Goal: Entertainment & Leisure: Consume media (video, audio)

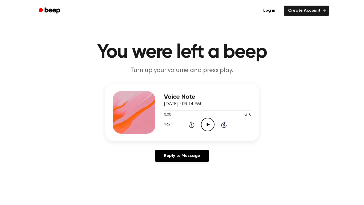
click at [205, 127] on icon "Play Audio" at bounding box center [208, 125] width 14 height 14
click at [205, 127] on icon "Pause Audio" at bounding box center [208, 125] width 14 height 14
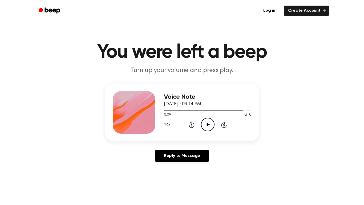
click at [205, 127] on icon "Play Audio" at bounding box center [208, 125] width 14 height 14
click at [205, 127] on icon "Pause Audio" at bounding box center [208, 125] width 14 height 14
click at [205, 127] on icon "Play Audio" at bounding box center [208, 125] width 14 height 14
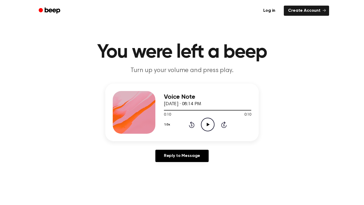
click at [205, 127] on icon "Play Audio" at bounding box center [208, 125] width 14 height 14
